Goal: Answer question/provide support

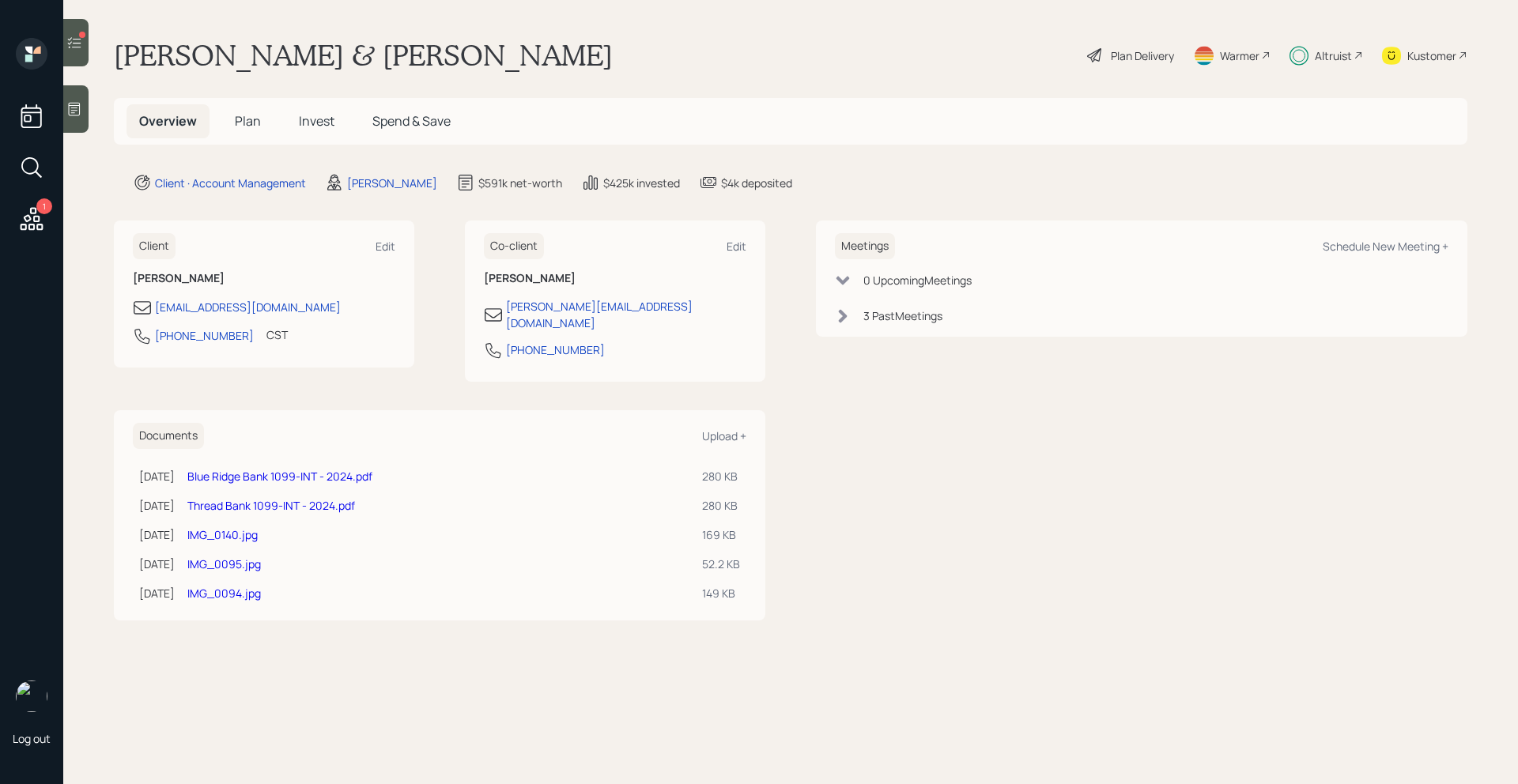
click at [82, 45] on div at bounding box center [75, 42] width 26 height 48
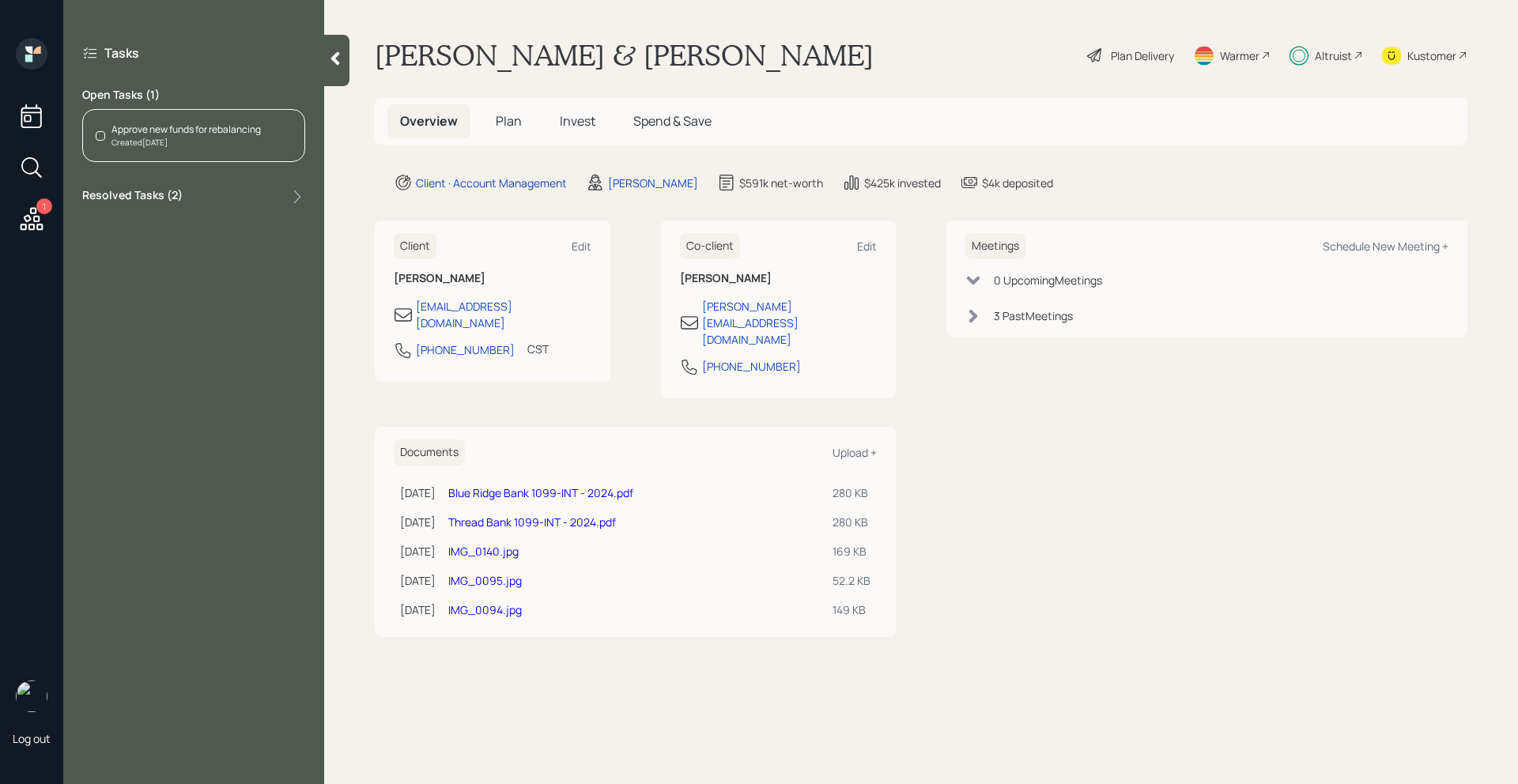
click at [228, 145] on div "Created Oct 4, 2025" at bounding box center [186, 142] width 150 height 12
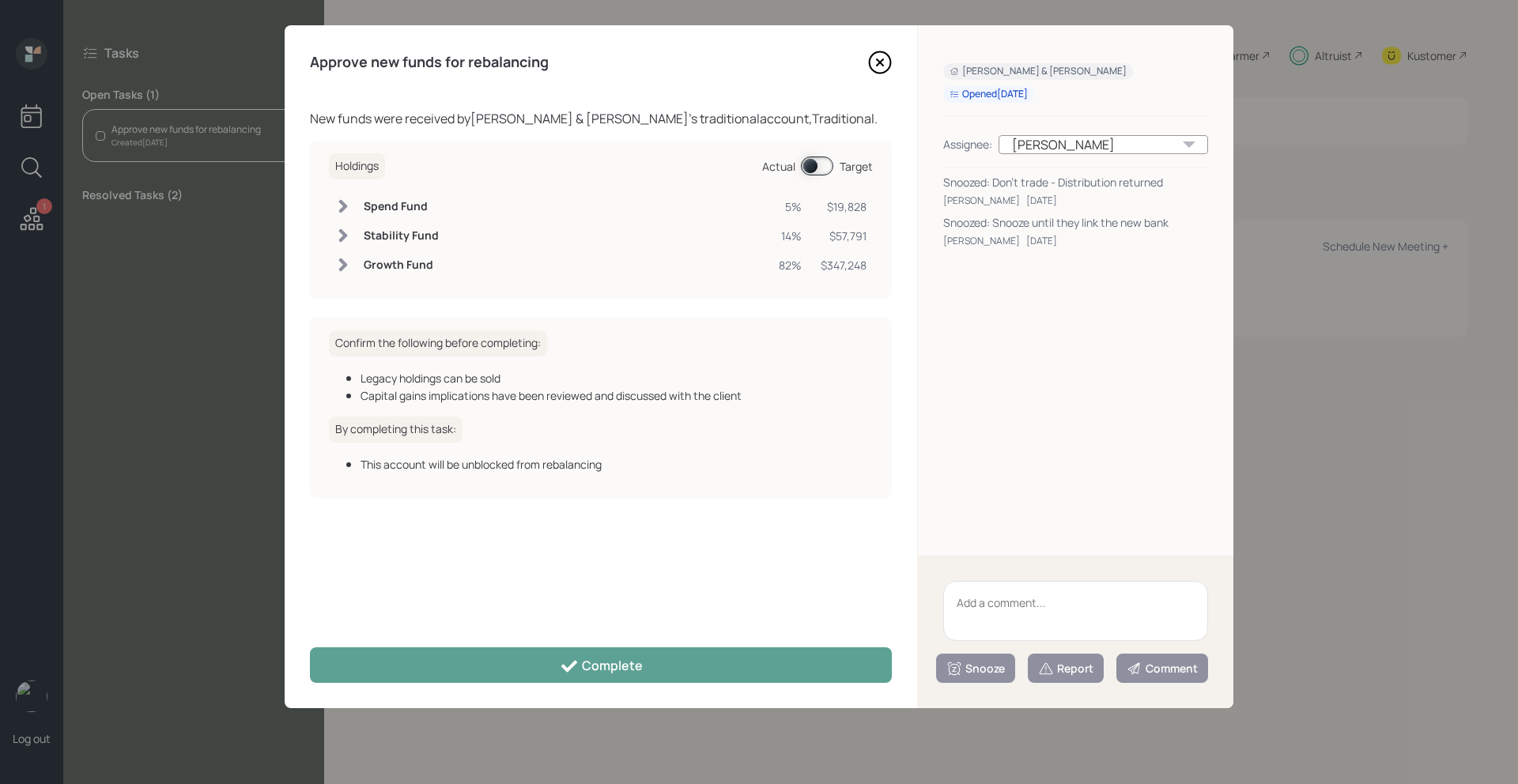
click at [1034, 603] on textarea at bounding box center [1075, 611] width 265 height 60
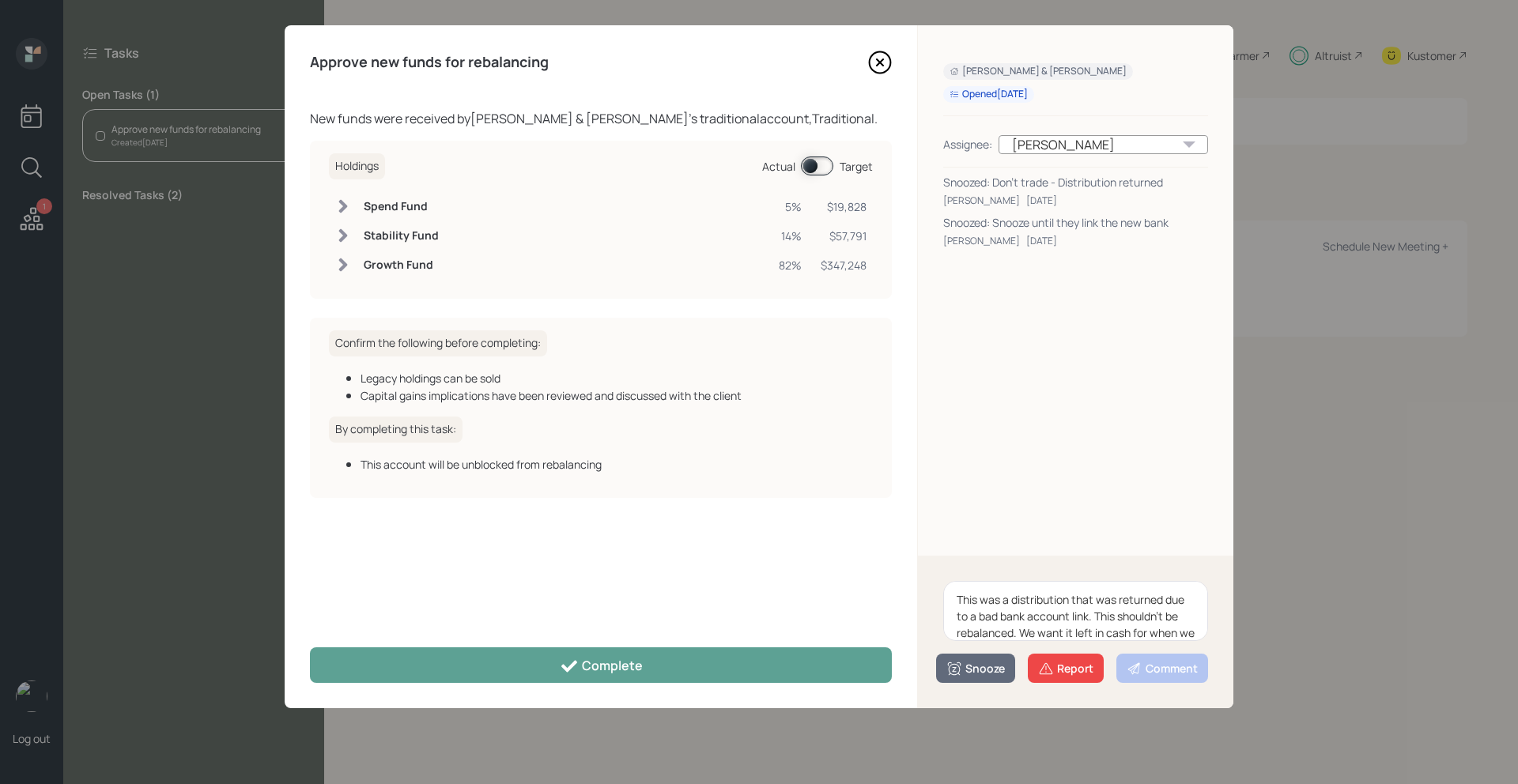
scroll to position [19, 0]
type textarea "This was a distribution that was returned due to a bad bank account link. This …"
click at [1052, 663] on icon at bounding box center [1046, 669] width 16 height 16
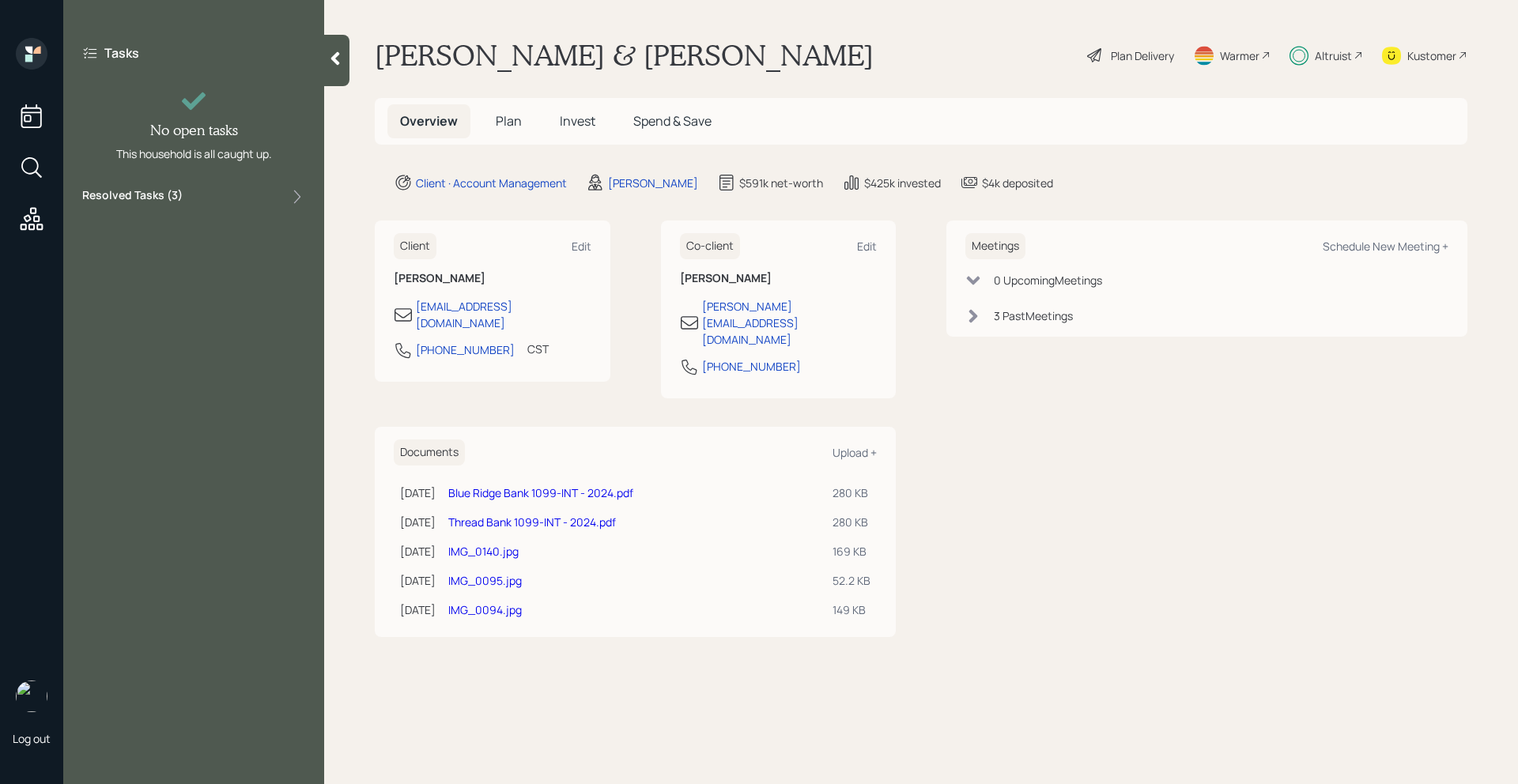
click at [343, 59] on icon at bounding box center [335, 58] width 16 height 16
